Goal: Task Accomplishment & Management: Manage account settings

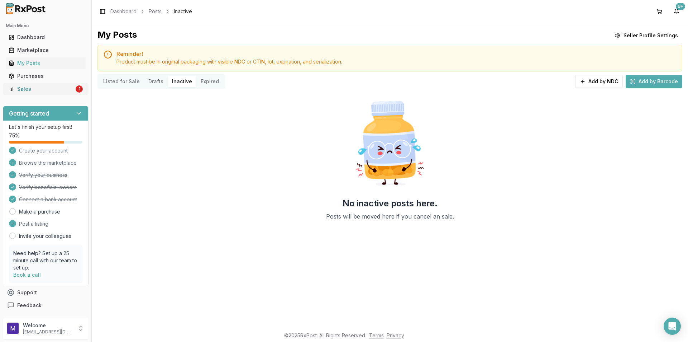
click at [55, 87] on div "Sales" at bounding box center [42, 88] width 66 height 7
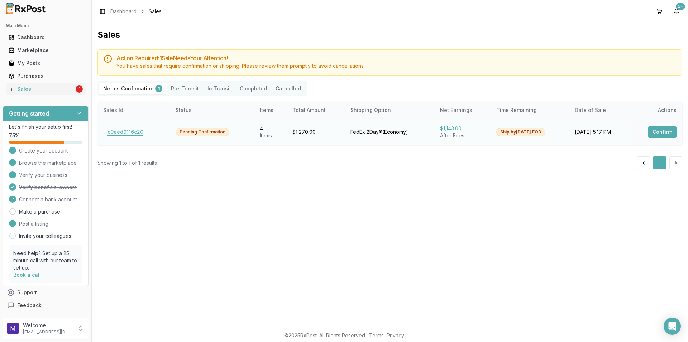
click at [119, 131] on button "c0eed9116c20" at bounding box center [125, 131] width 44 height 11
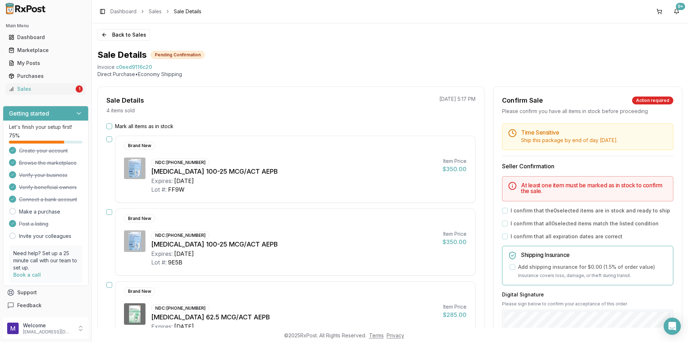
click at [108, 125] on button "Mark all items as in stock" at bounding box center [109, 126] width 6 height 6
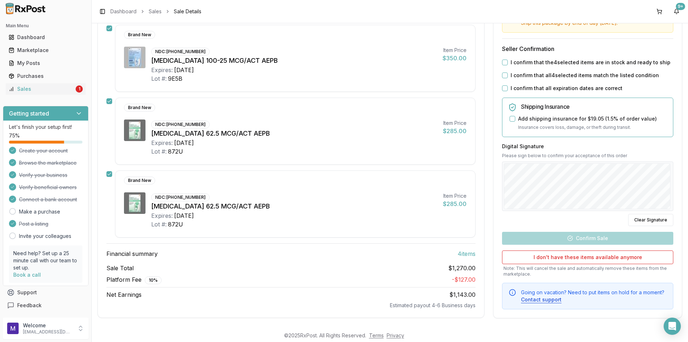
scroll to position [185, 0]
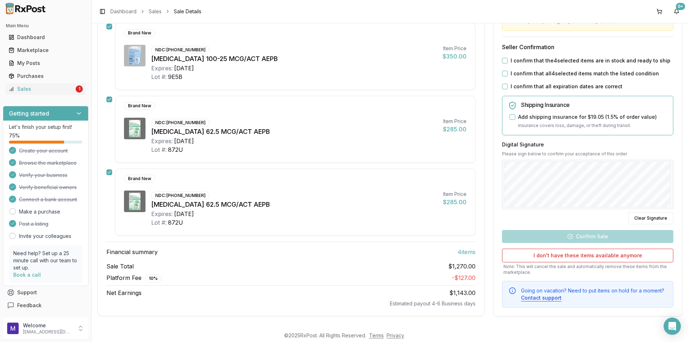
click at [502, 62] on button "I confirm that the 4 selected items are in stock and ready to ship" at bounding box center [505, 61] width 6 height 6
click at [502, 75] on button "I confirm that all 4 selected items match the listed condition" at bounding box center [505, 74] width 6 height 6
click at [502, 86] on button "I confirm that all expiration dates are correct" at bounding box center [505, 86] width 6 height 6
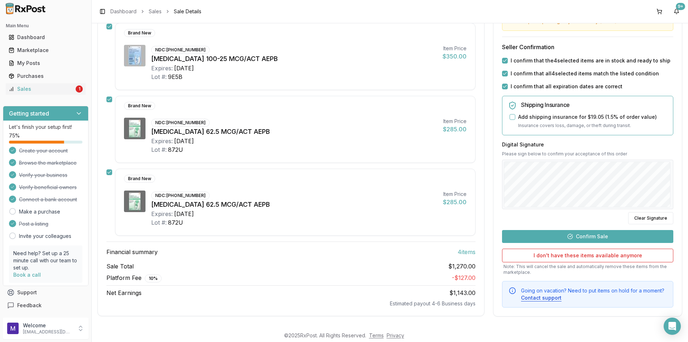
click at [586, 238] on button "Confirm Sale" at bounding box center [587, 235] width 171 height 13
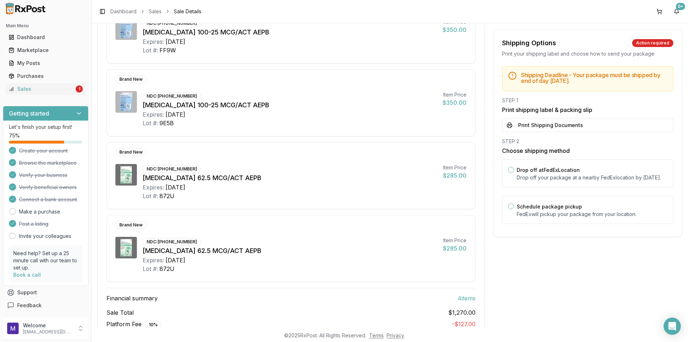
scroll to position [0, 0]
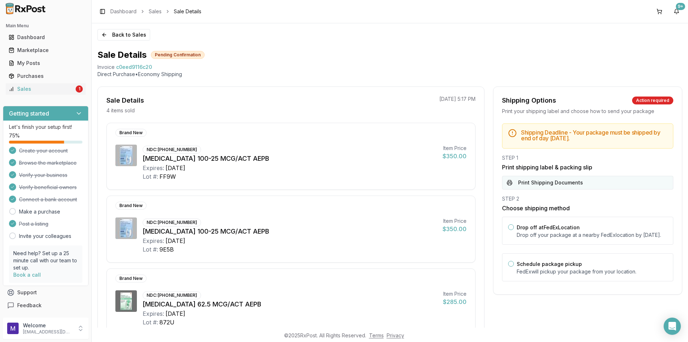
click at [574, 185] on button "Print Shipping Documents" at bounding box center [587, 183] width 171 height 14
click at [12, 87] on icon at bounding box center [12, 89] width 6 height 6
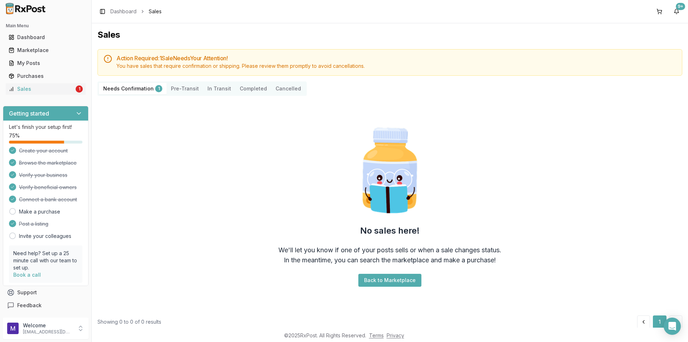
click at [182, 85] on button "Pre-Transit" at bounding box center [185, 88] width 37 height 11
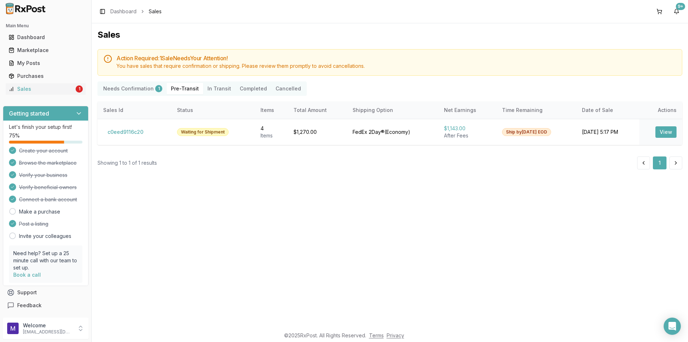
click at [132, 90] on Confirmation "Needs Confirmation 1" at bounding box center [133, 88] width 68 height 11
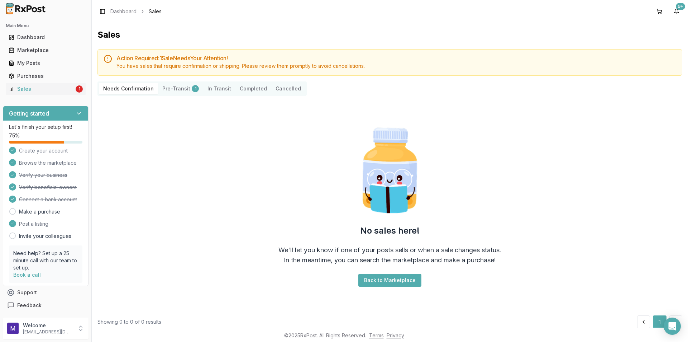
click at [182, 95] on div "Needs Confirmation Pre-Transit 1 In Transit Completed Cancelled" at bounding box center [201, 88] width 209 height 14
click at [184, 89] on button "Pre-Transit 1" at bounding box center [180, 88] width 45 height 11
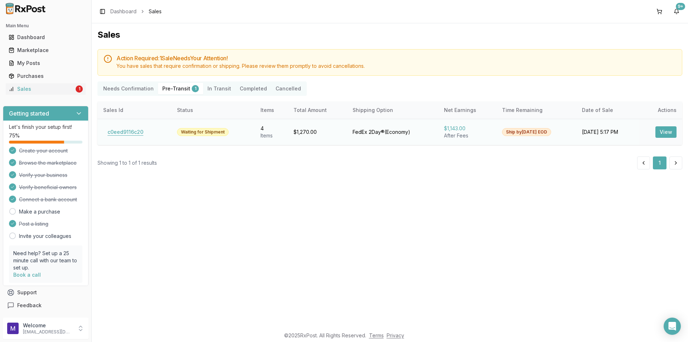
click at [133, 134] on button "c0eed9116c20" at bounding box center [125, 131] width 44 height 11
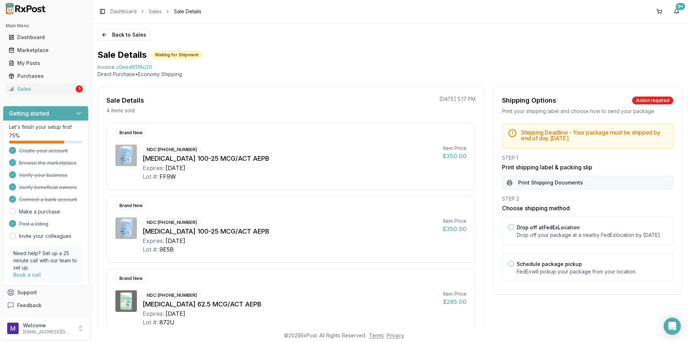
click at [569, 185] on button "Print Shipping Documents" at bounding box center [587, 183] width 171 height 14
click at [22, 88] on div "Sales" at bounding box center [42, 88] width 66 height 7
